Goal: Navigation & Orientation: Understand site structure

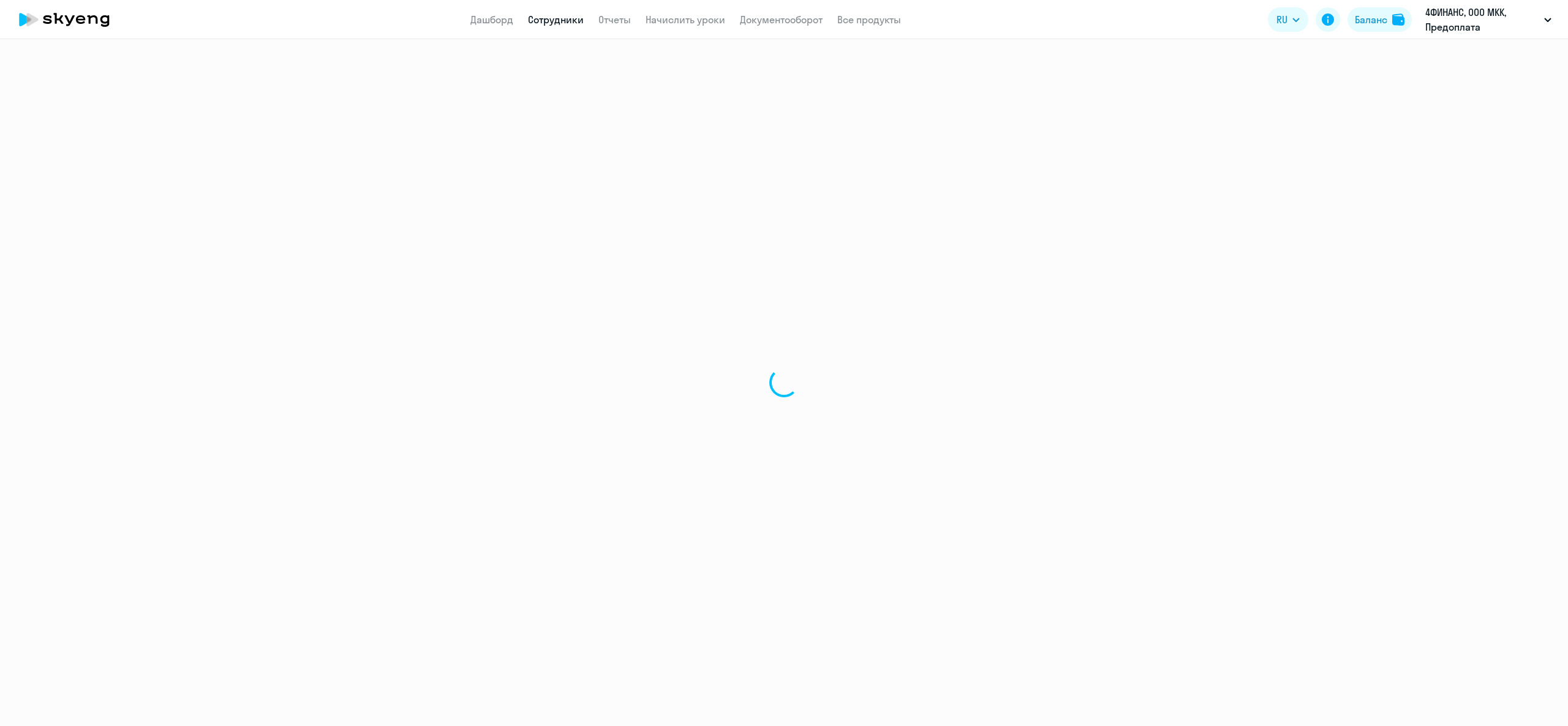
select select "30"
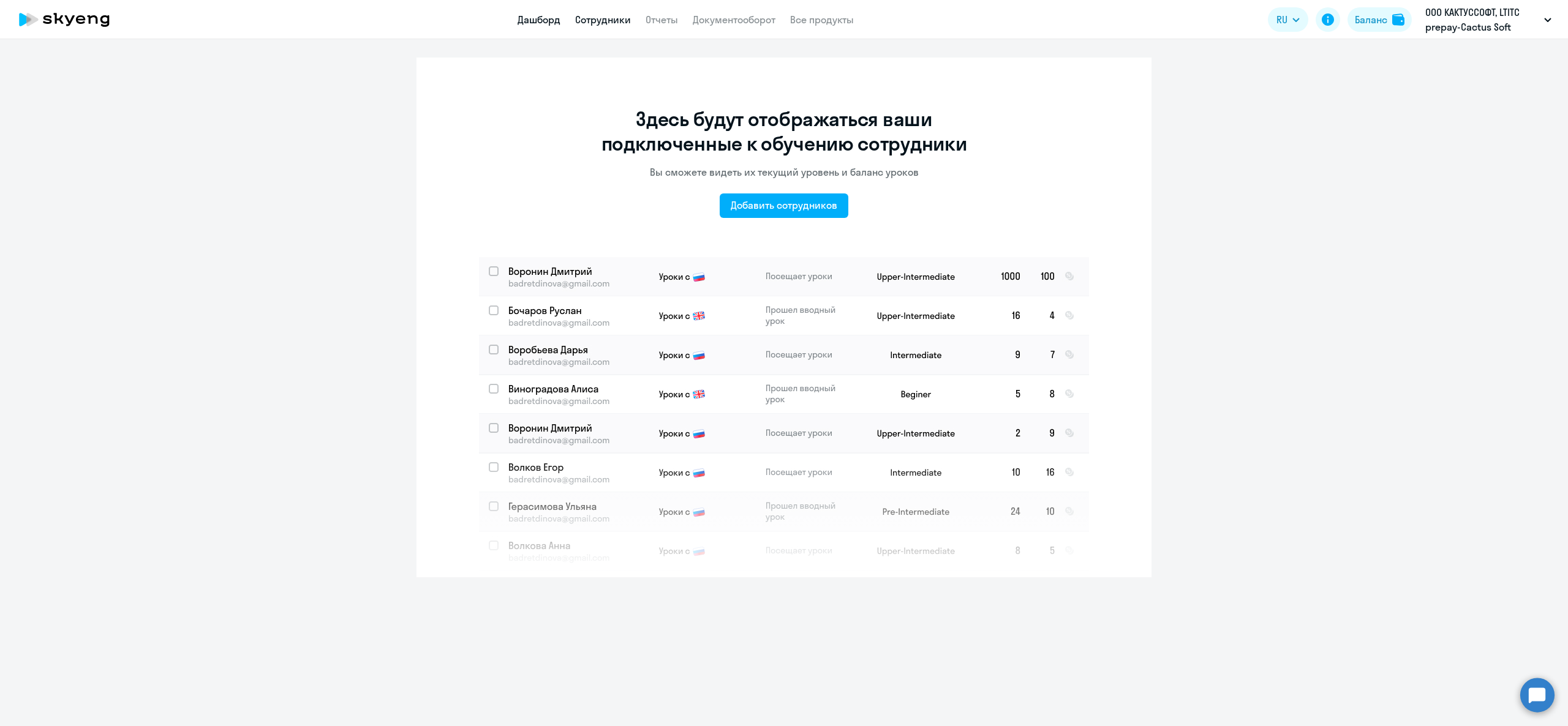
click at [537, 25] on link "Дашборд" at bounding box center [539, 19] width 43 height 12
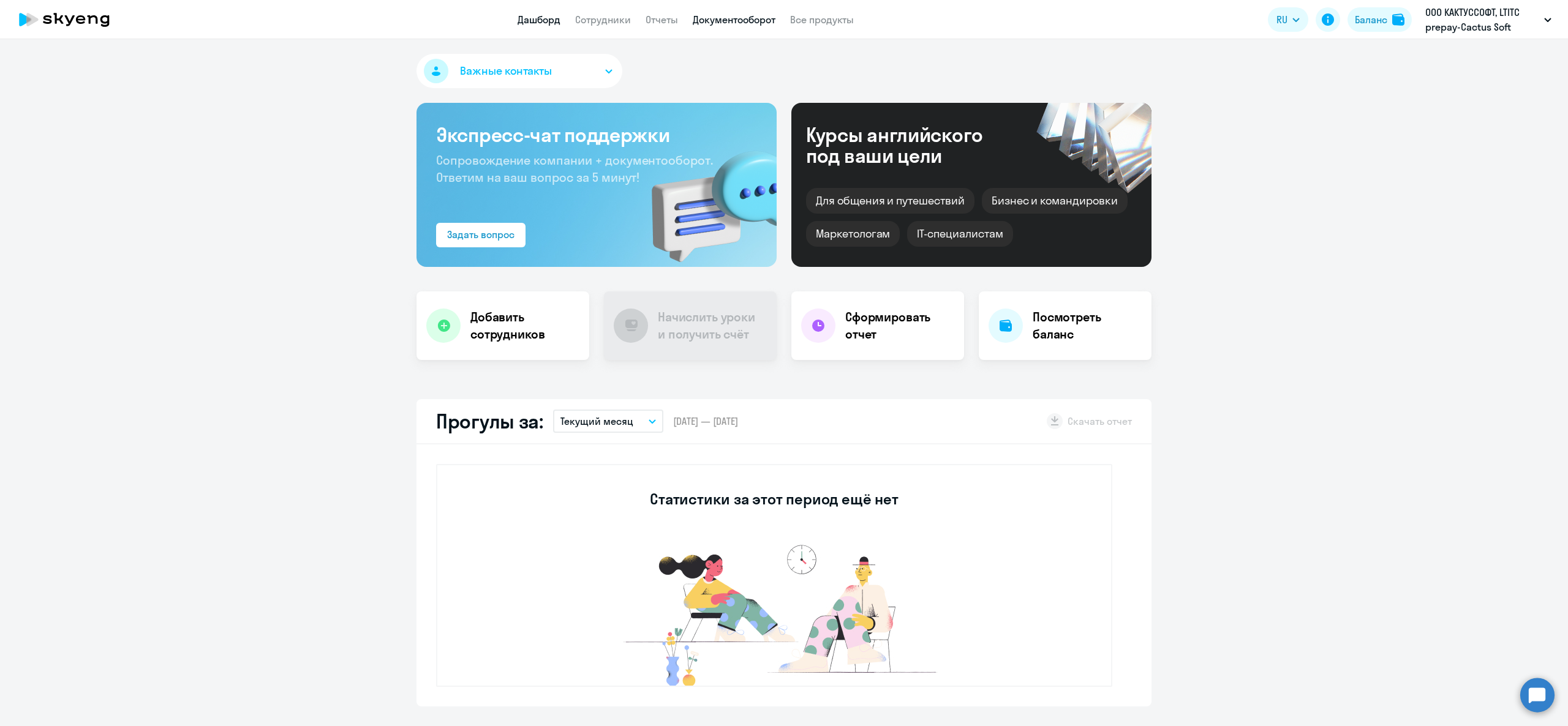
click at [734, 16] on link "Документооборот" at bounding box center [734, 19] width 83 height 12
